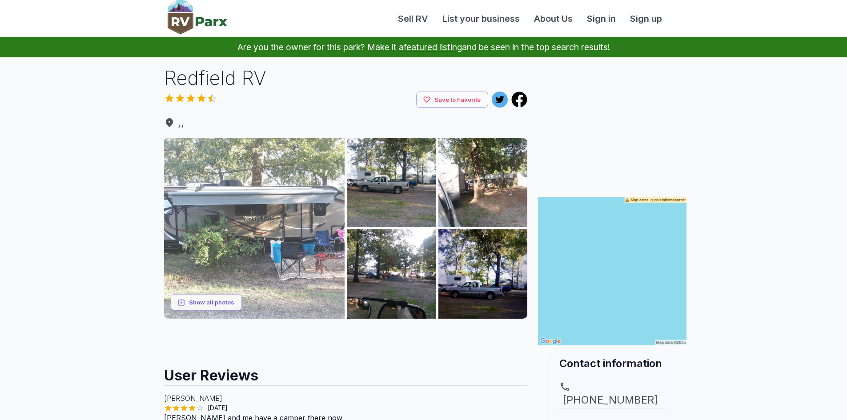
click at [256, 247] on img at bounding box center [254, 228] width 181 height 181
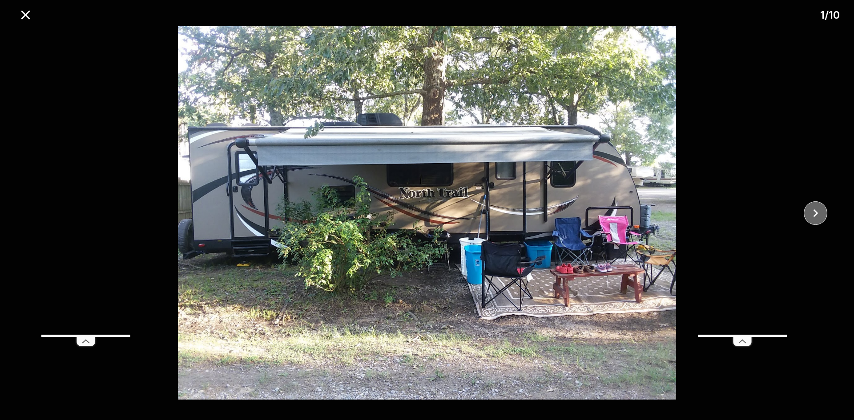
click at [812, 210] on icon "close" at bounding box center [816, 213] width 16 height 16
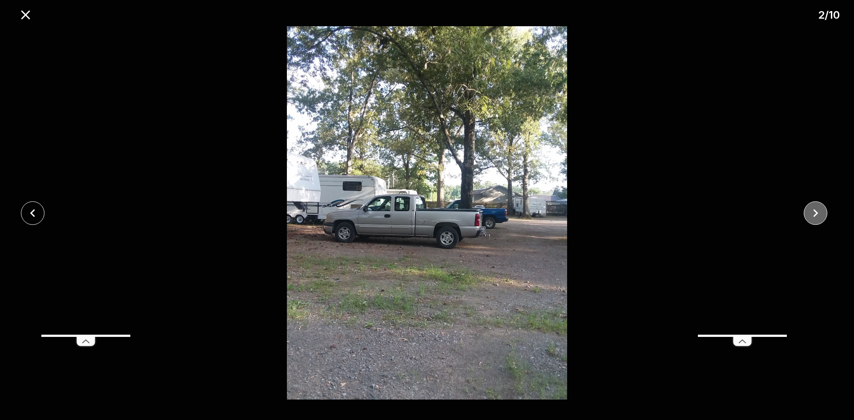
click at [814, 214] on icon "close" at bounding box center [816, 213] width 16 height 16
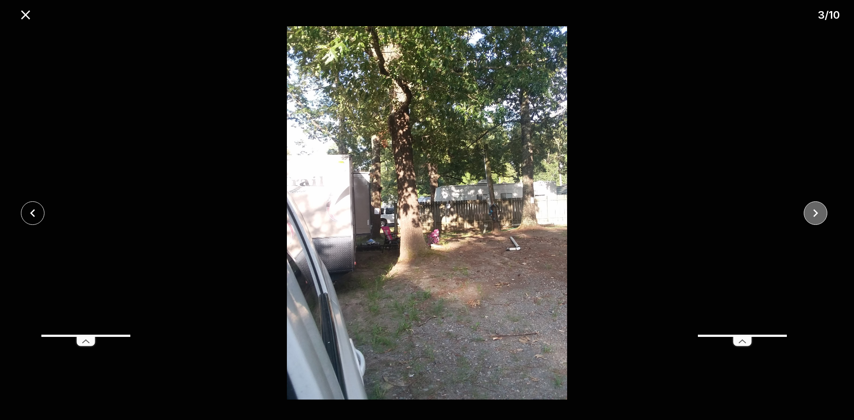
click at [814, 214] on icon "close" at bounding box center [816, 213] width 16 height 16
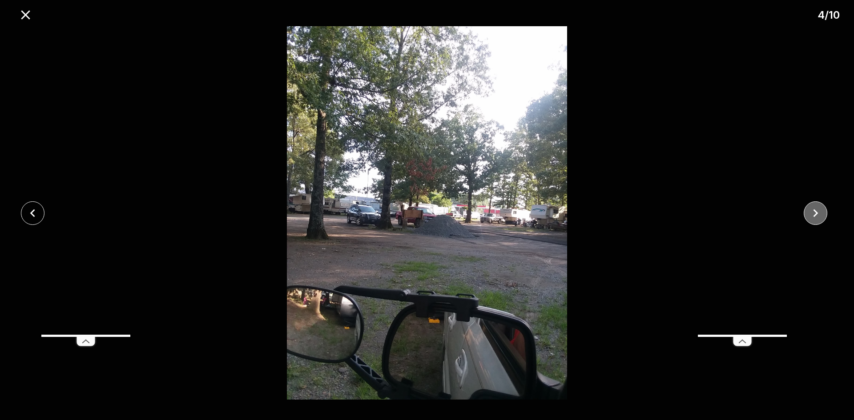
click at [814, 214] on icon "close" at bounding box center [816, 213] width 16 height 16
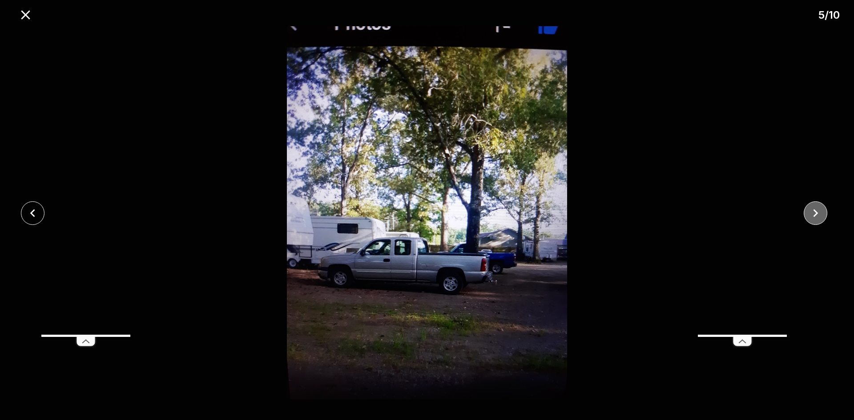
click at [814, 214] on icon "close" at bounding box center [816, 213] width 16 height 16
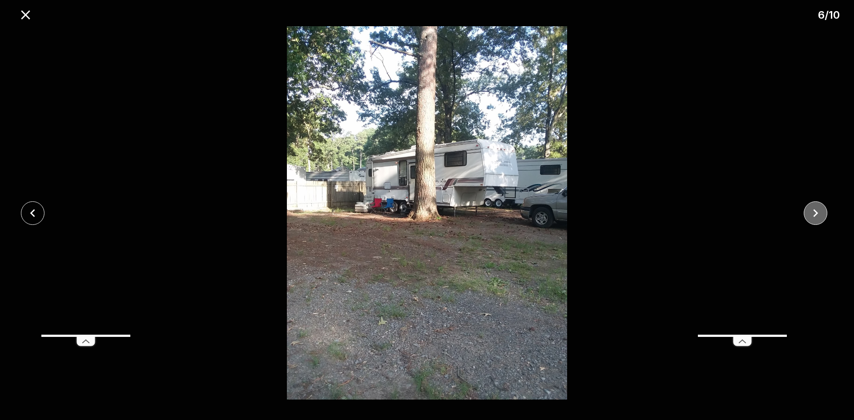
click at [814, 214] on icon "close" at bounding box center [816, 213] width 16 height 16
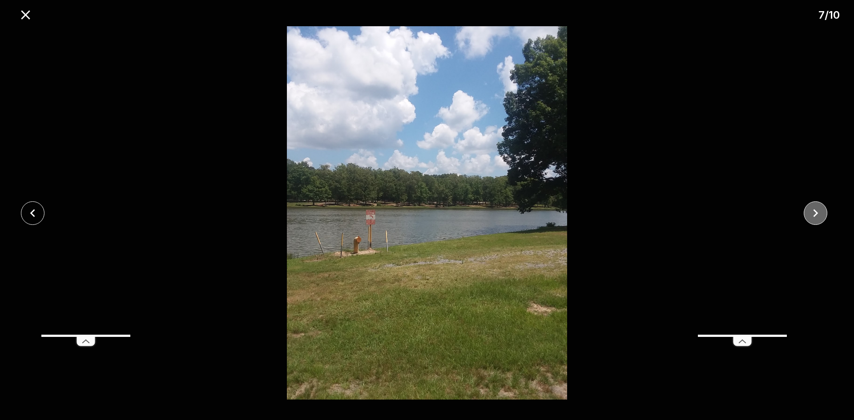
click at [814, 214] on icon "close" at bounding box center [816, 213] width 16 height 16
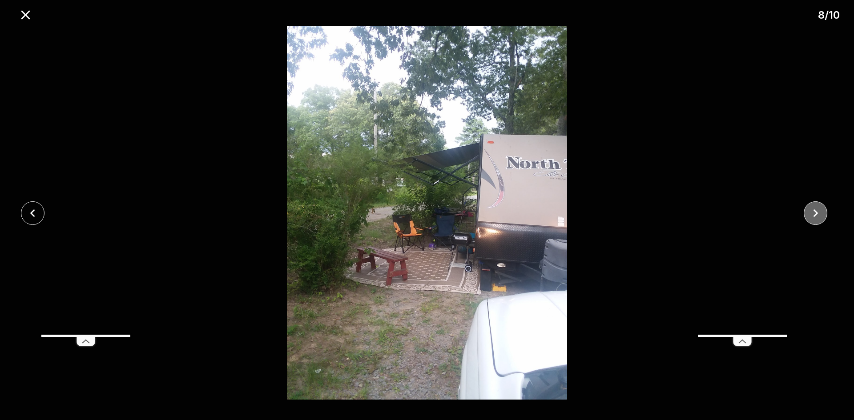
click at [814, 214] on icon "close" at bounding box center [816, 213] width 16 height 16
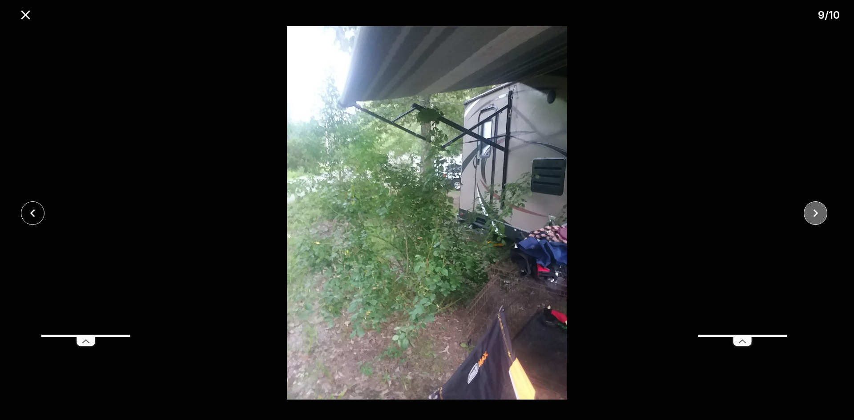
click at [814, 214] on icon "close" at bounding box center [816, 213] width 16 height 16
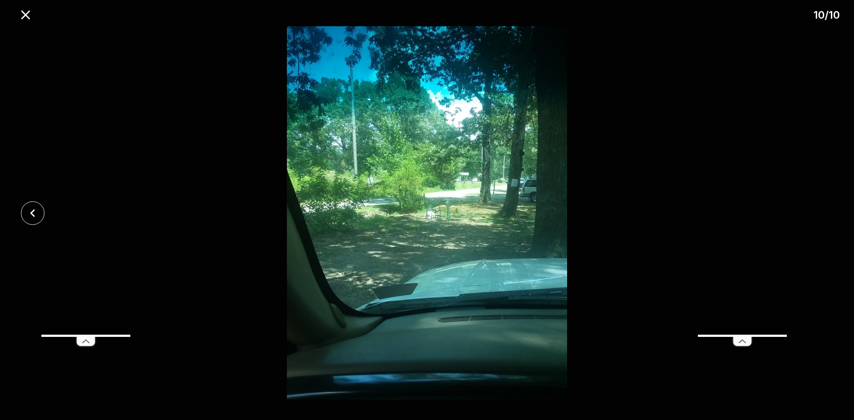
click at [814, 214] on div at bounding box center [427, 213] width 854 height 374
click at [24, 16] on icon "close" at bounding box center [25, 14] width 9 height 9
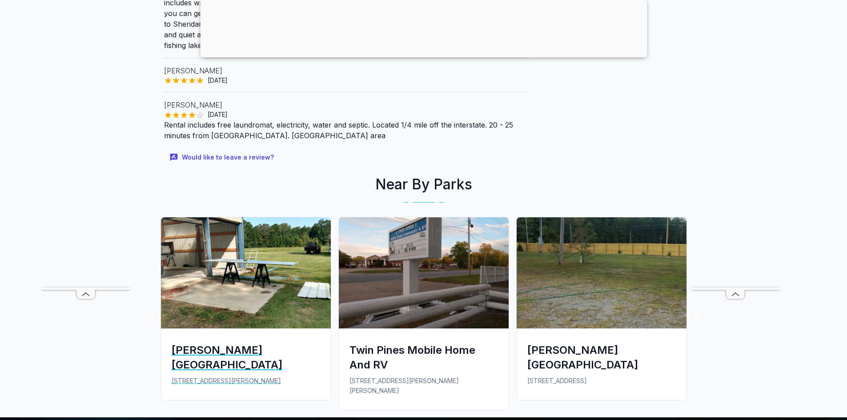
scroll to position [623, 0]
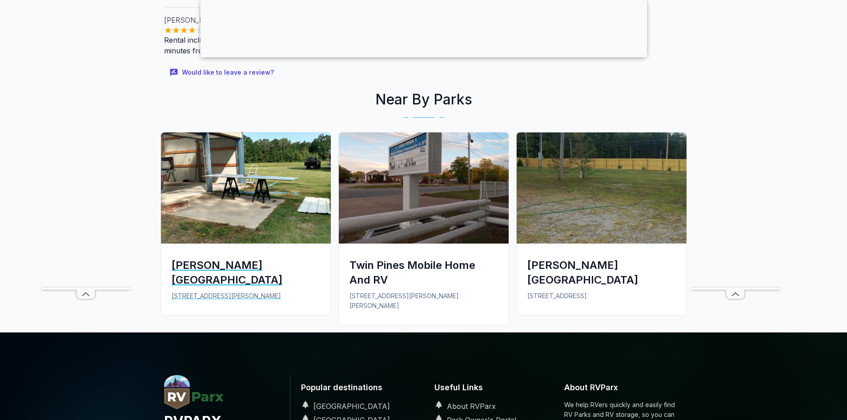
click at [267, 211] on img at bounding box center [246, 188] width 170 height 111
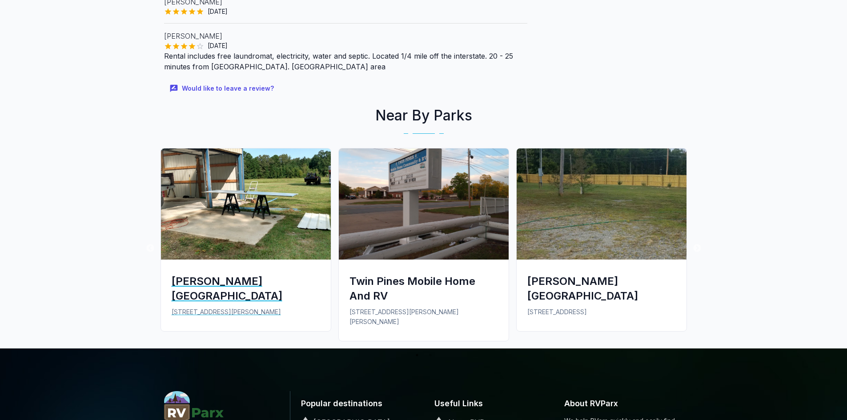
scroll to position [578, 0]
